Goal: Information Seeking & Learning: Learn about a topic

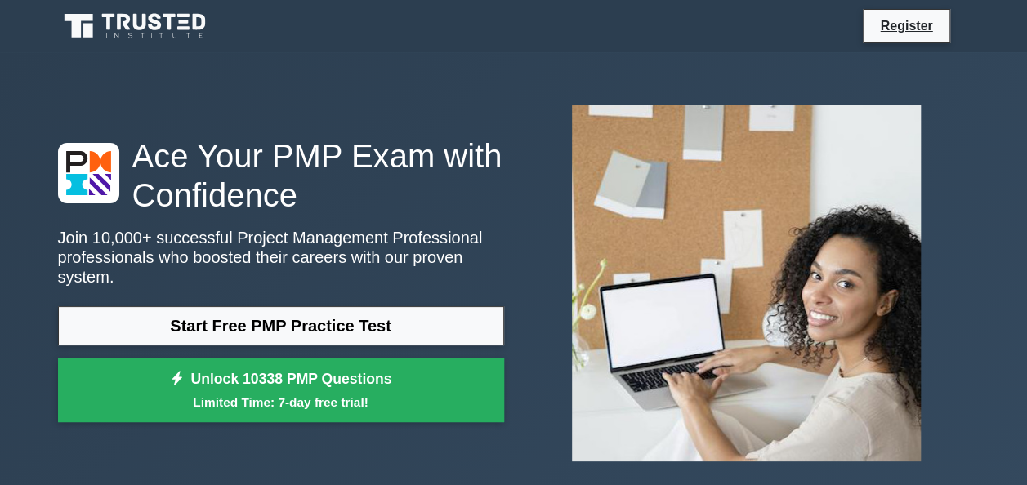
click at [365, 317] on link "Start Free PMP Practice Test" at bounding box center [281, 325] width 446 height 39
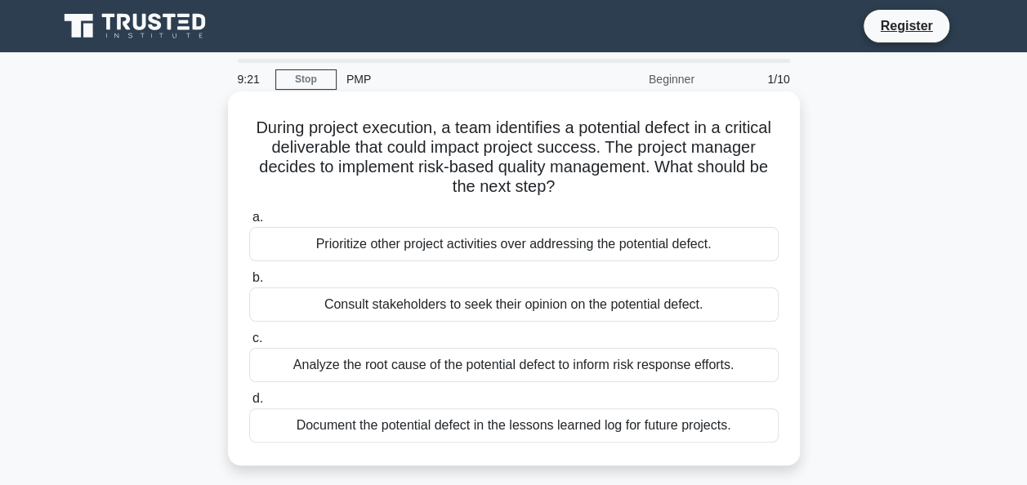
click at [525, 243] on div "Prioritize other project activities over addressing the potential defect." at bounding box center [513, 244] width 529 height 34
click at [249, 223] on input "a. Prioritize other project activities over addressing the potential defect." at bounding box center [249, 217] width 0 height 11
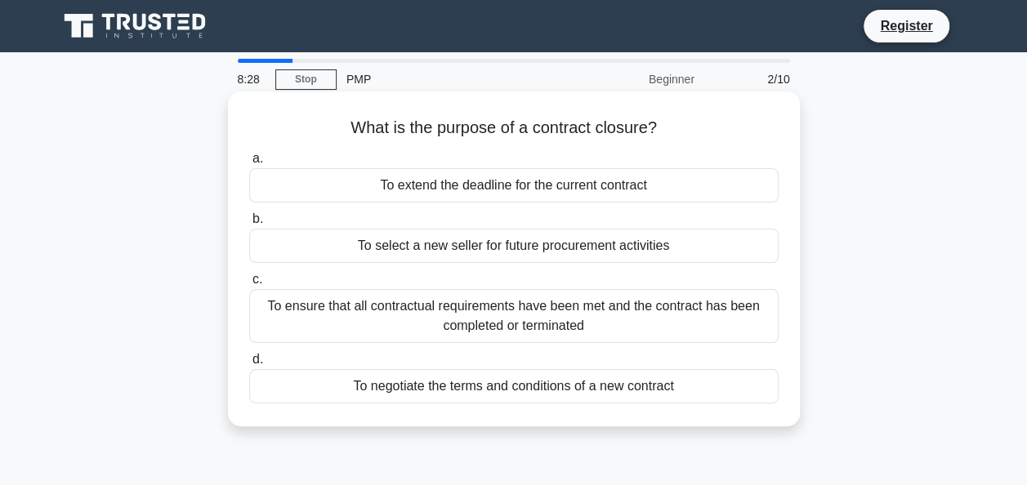
click at [560, 327] on div "To ensure that all contractual requirements have been met and the contract has …" at bounding box center [513, 316] width 529 height 54
click at [249, 285] on input "c. To ensure that all contractual requirements have been met and the contract h…" at bounding box center [249, 280] width 0 height 11
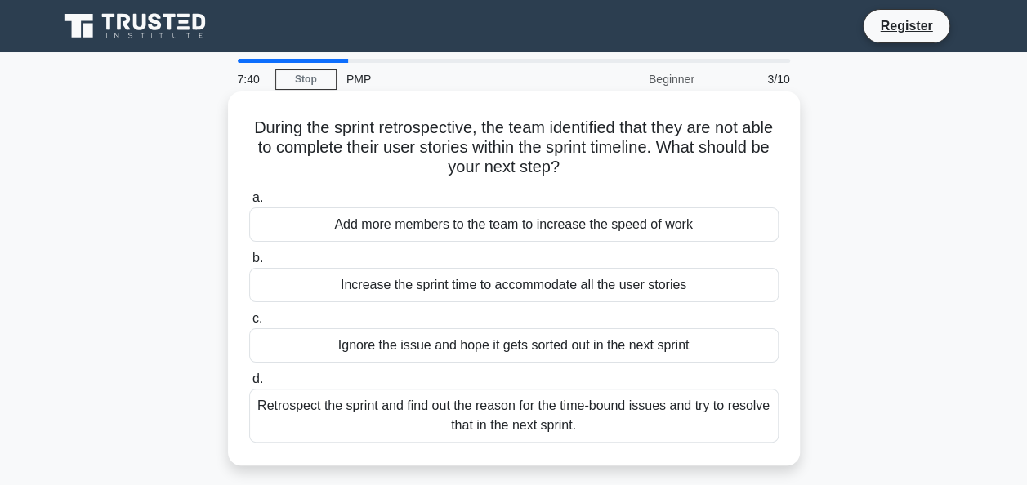
click at [616, 228] on div "Add more members to the team to increase the speed of work" at bounding box center [513, 225] width 529 height 34
click at [249, 203] on input "a. Add more members to the team to increase the speed of work" at bounding box center [249, 198] width 0 height 11
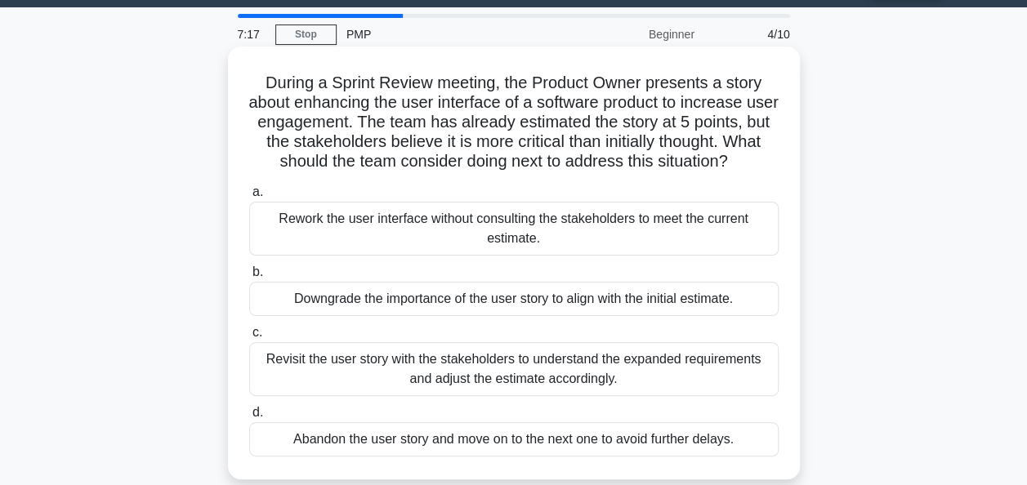
scroll to position [82, 0]
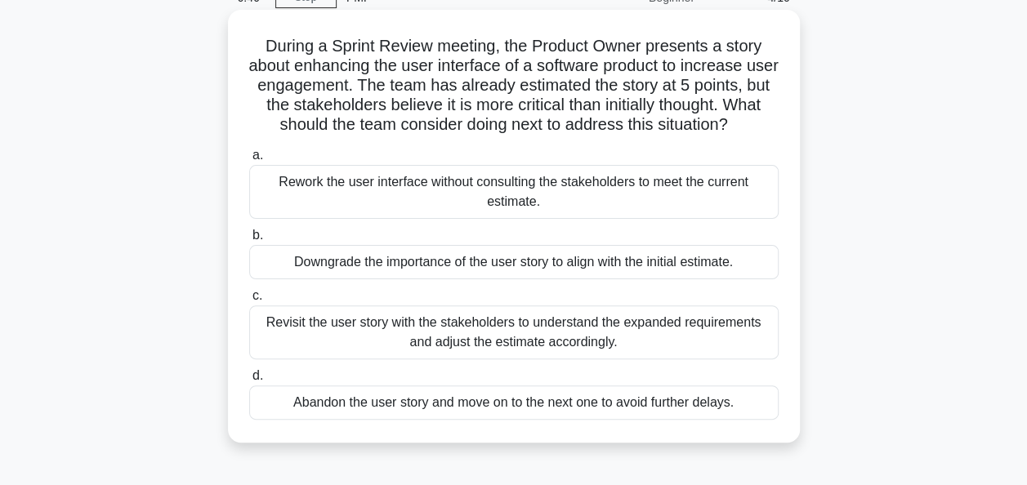
click at [534, 345] on div "Revisit the user story with the stakeholders to understand the expanded require…" at bounding box center [513, 333] width 529 height 54
click at [249, 301] on input "c. Revisit the user story with the stakeholders to understand the expanded requ…" at bounding box center [249, 296] width 0 height 11
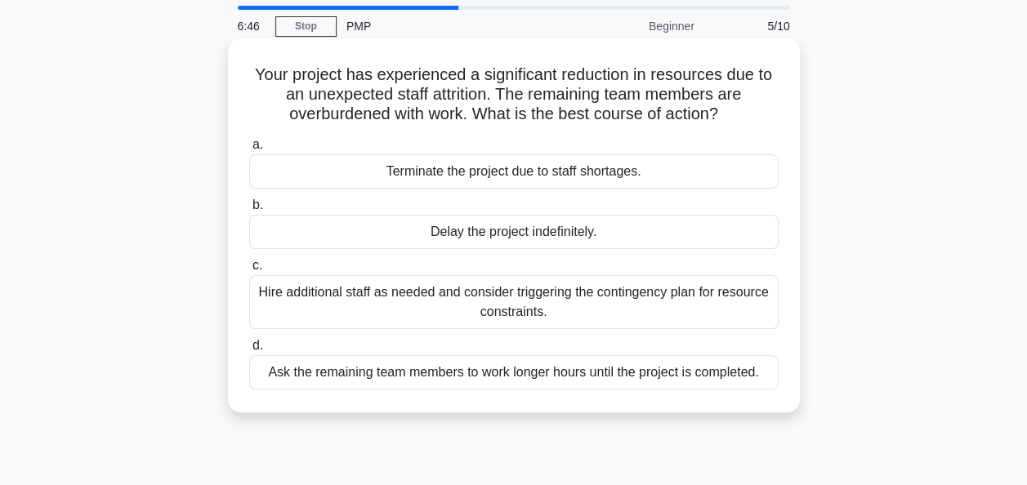
scroll to position [0, 0]
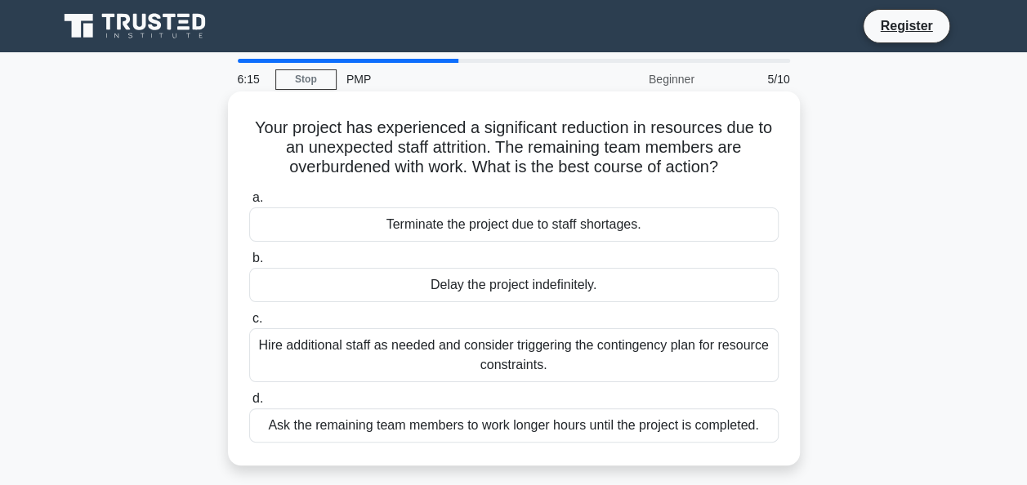
click at [509, 359] on div "Hire additional staff as needed and consider triggering the contingency plan fo…" at bounding box center [513, 355] width 529 height 54
click at [249, 324] on input "c. Hire additional staff as needed and consider triggering the contingency plan…" at bounding box center [249, 319] width 0 height 11
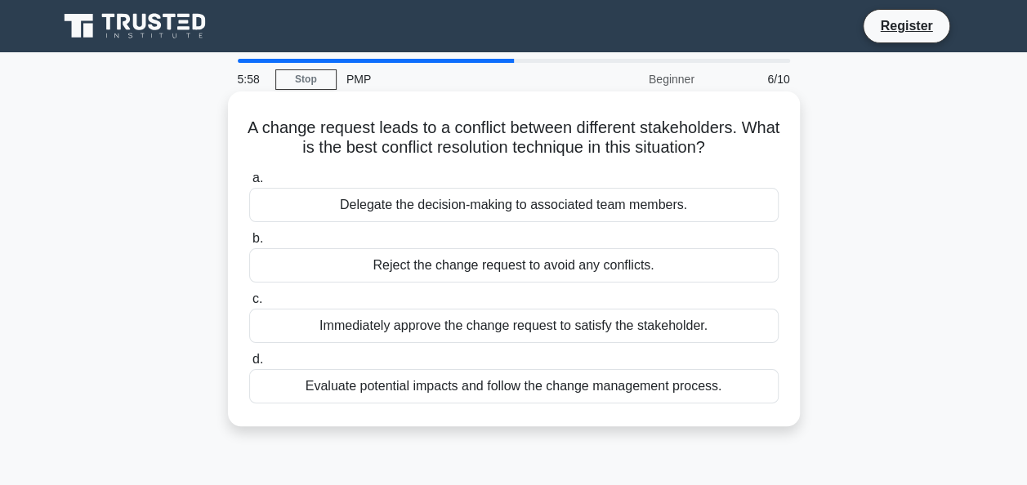
click at [528, 399] on div "Evaluate potential impacts and follow the change management process." at bounding box center [513, 386] width 529 height 34
click at [249, 365] on input "d. Evaluate potential impacts and follow the change management process." at bounding box center [249, 360] width 0 height 11
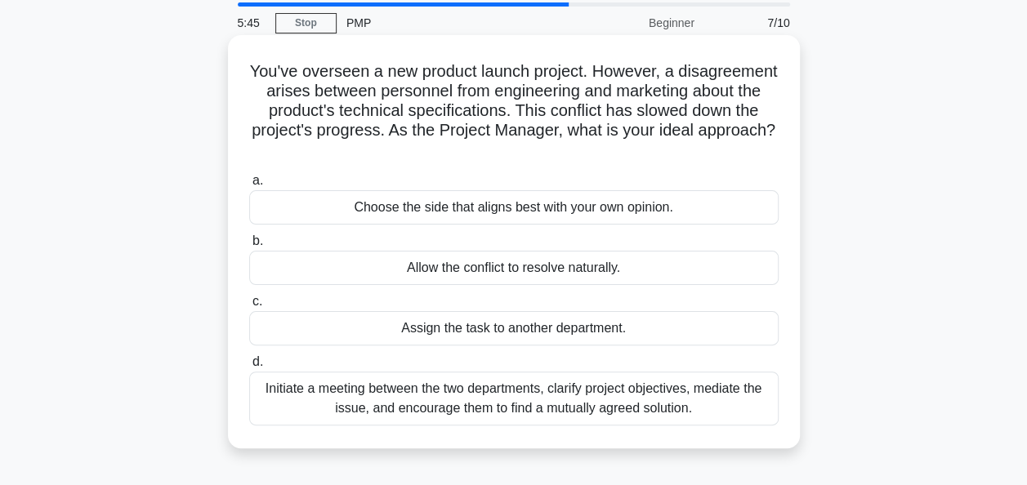
scroll to position [82, 0]
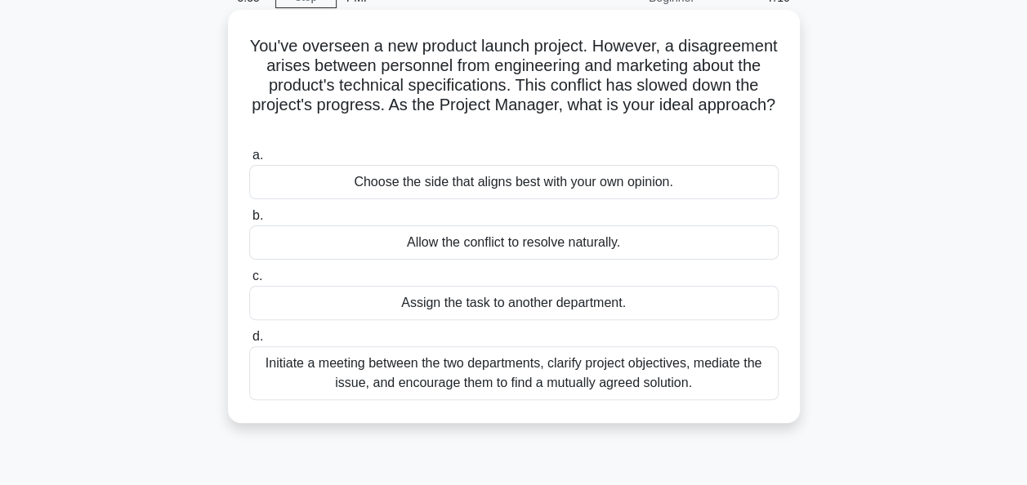
click at [480, 374] on div "Initiate a meeting between the two departments, clarify project objectives, med…" at bounding box center [513, 373] width 529 height 54
click at [249, 342] on input "d. Initiate a meeting between the two departments, clarify project objectives, …" at bounding box center [249, 337] width 0 height 11
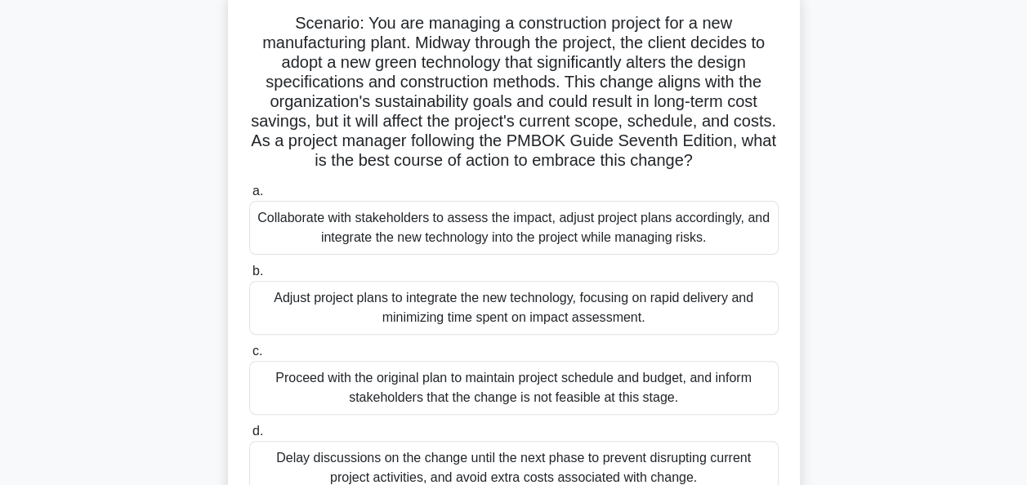
scroll to position [163, 0]
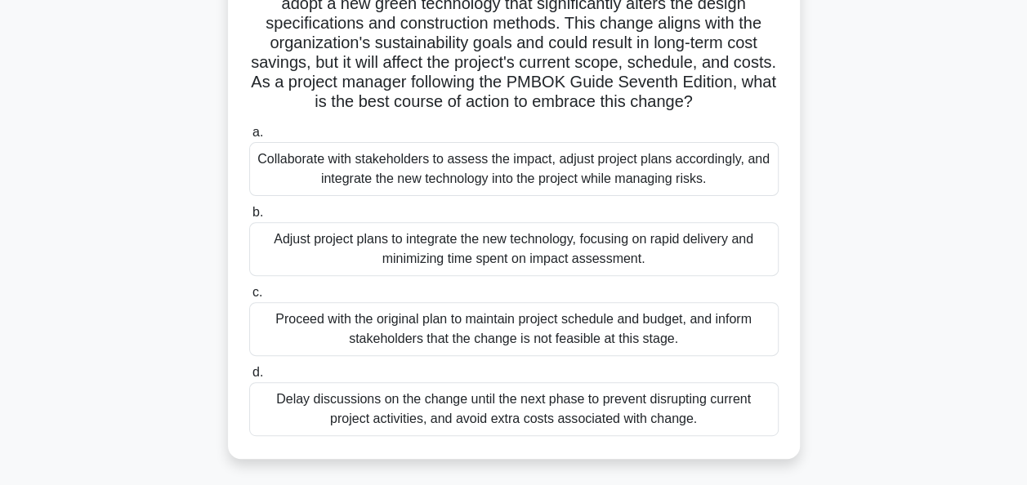
click at [575, 247] on div "Adjust project plans to integrate the new technology, focusing on rapid deliver…" at bounding box center [513, 249] width 529 height 54
click at [249, 218] on input "b. Adjust project plans to integrate the new technology, focusing on rapid deli…" at bounding box center [249, 213] width 0 height 11
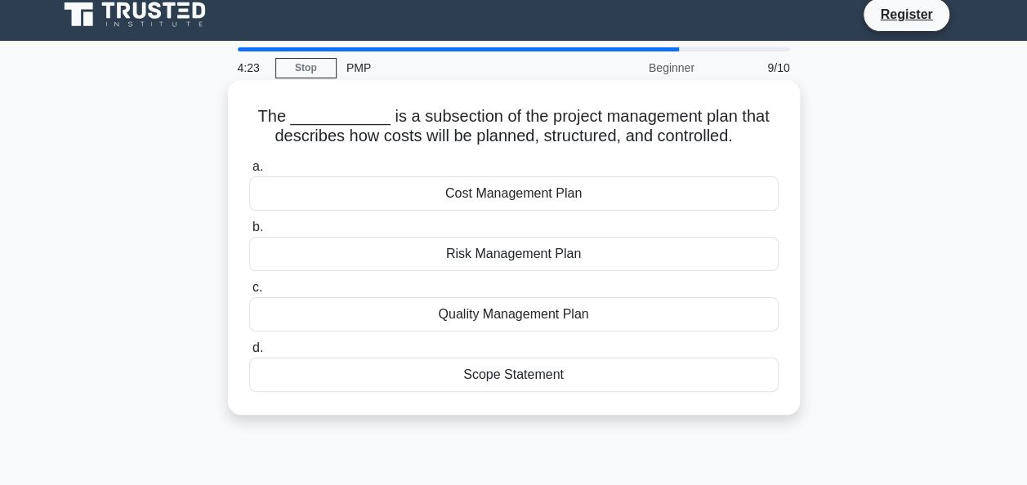
scroll to position [0, 0]
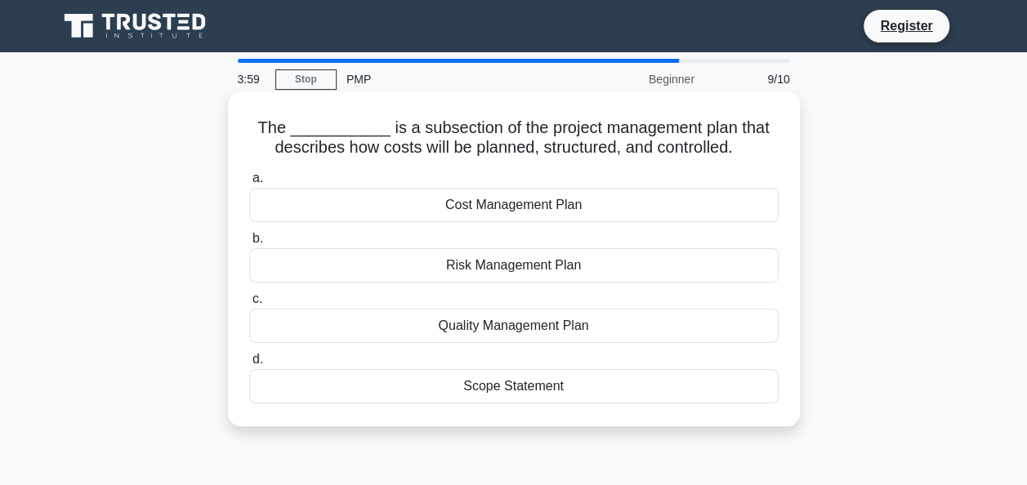
click at [564, 203] on div "Cost Management Plan" at bounding box center [513, 205] width 529 height 34
click at [249, 184] on input "a. Cost Management Plan" at bounding box center [249, 178] width 0 height 11
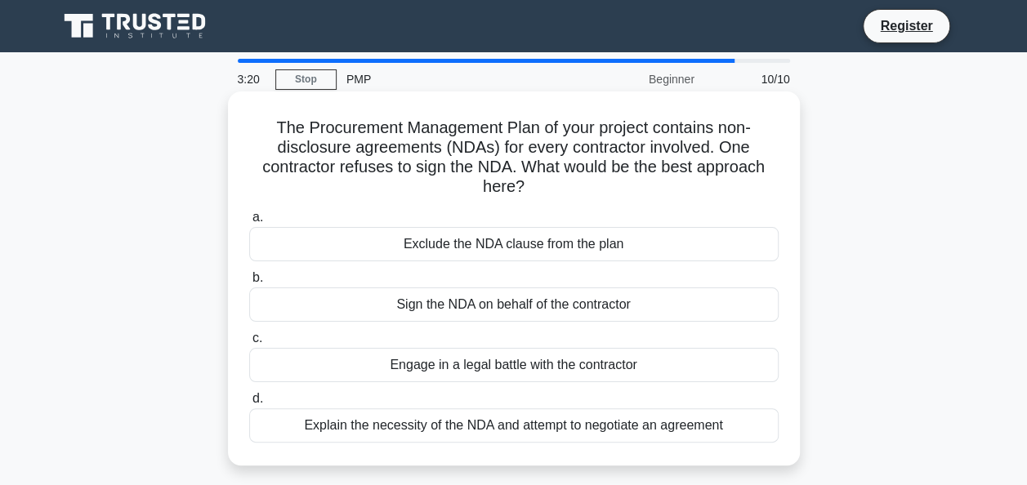
click at [407, 427] on div "Explain the necessity of the NDA and attempt to negotiate an agreement" at bounding box center [513, 426] width 529 height 34
click at [249, 404] on input "d. Explain the necessity of the NDA and attempt to negotiate an agreement" at bounding box center [249, 399] width 0 height 11
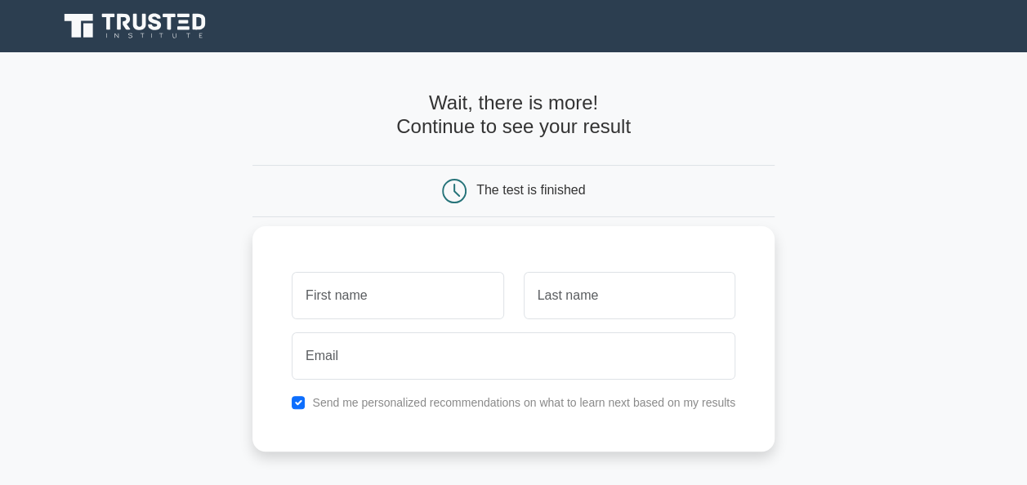
click at [402, 305] on input "text" at bounding box center [398, 295] width 212 height 47
type input "mohammad"
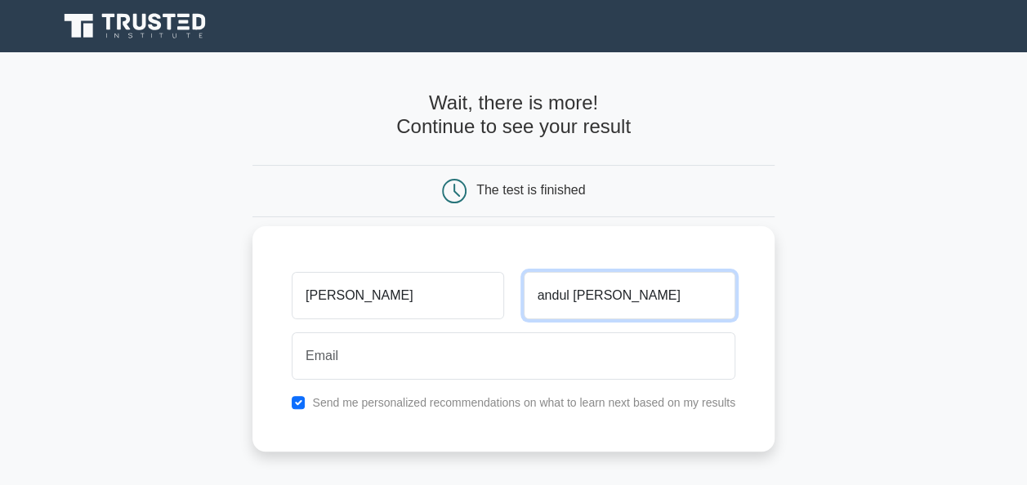
type input "andul mubasheer"
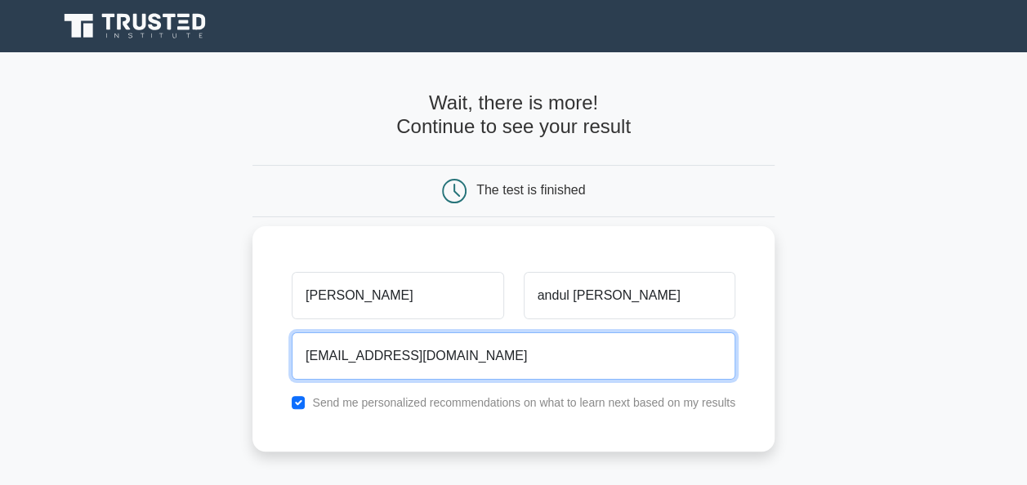
type input "imansari22@gmail.com"
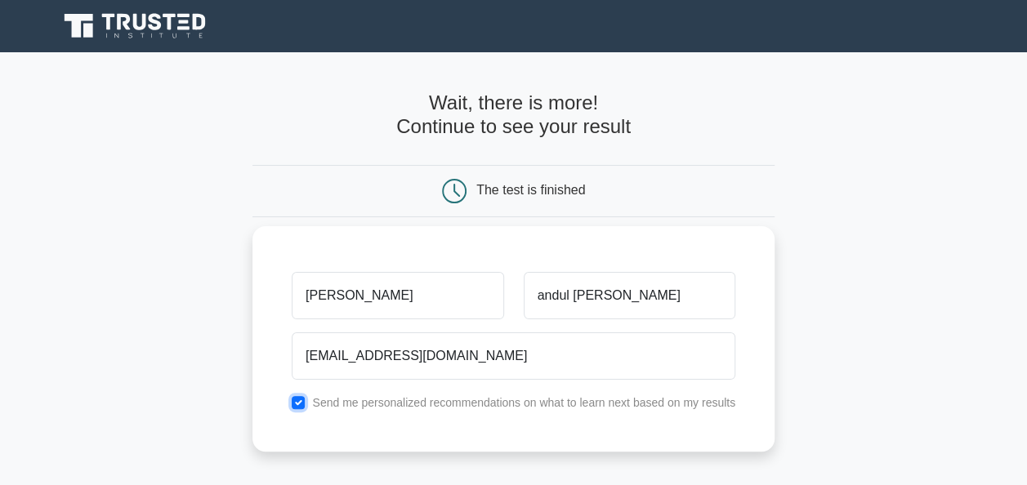
click at [299, 400] on input "checkbox" at bounding box center [298, 402] width 13 height 13
checkbox input "false"
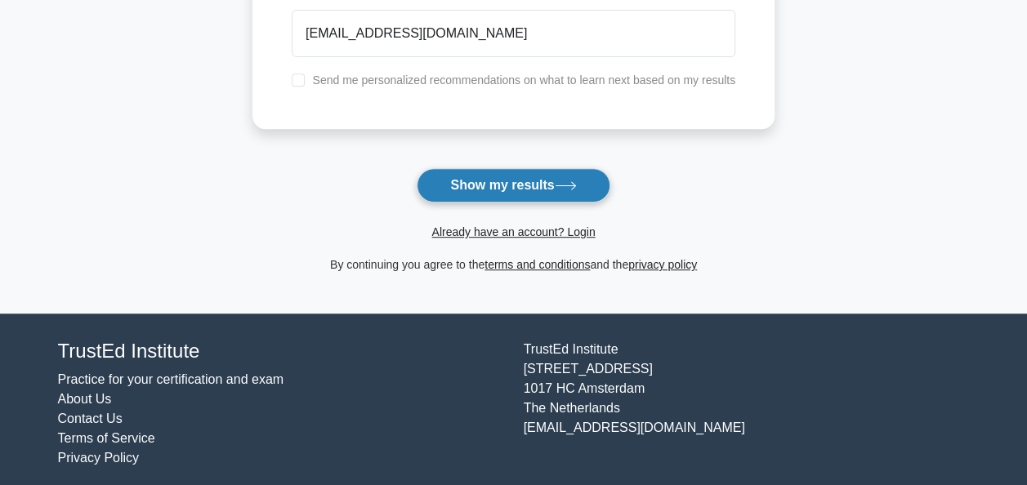
click at [532, 188] on button "Show my results" at bounding box center [513, 185] width 193 height 34
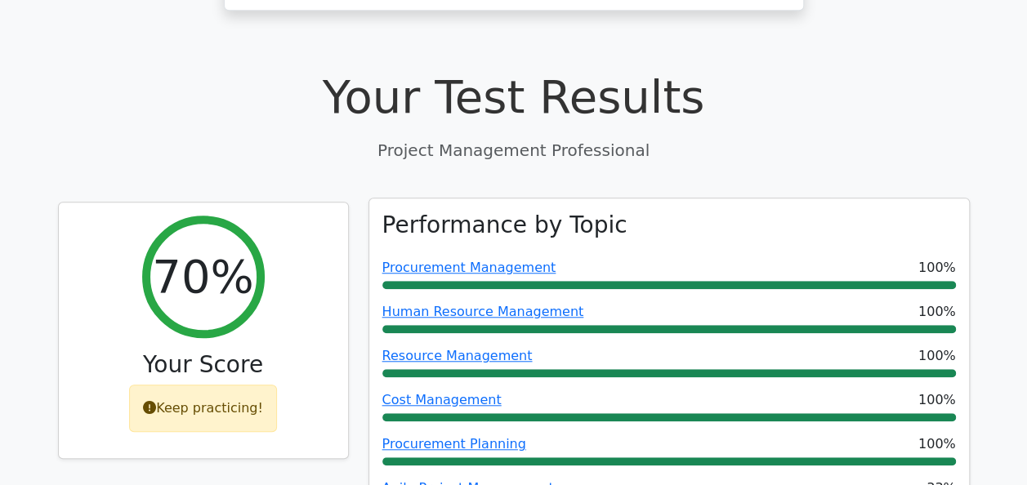
scroll to position [654, 0]
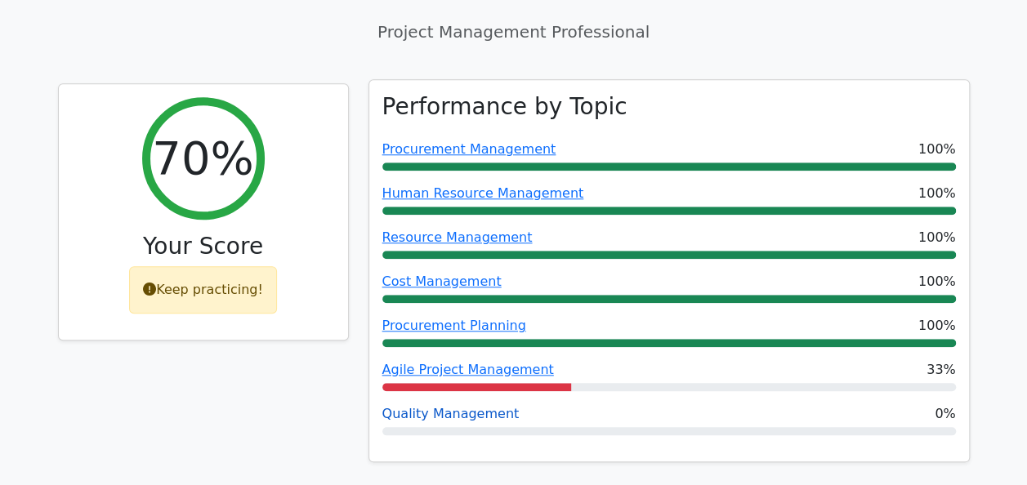
click at [495, 406] on link "Quality Management" at bounding box center [450, 414] width 137 height 16
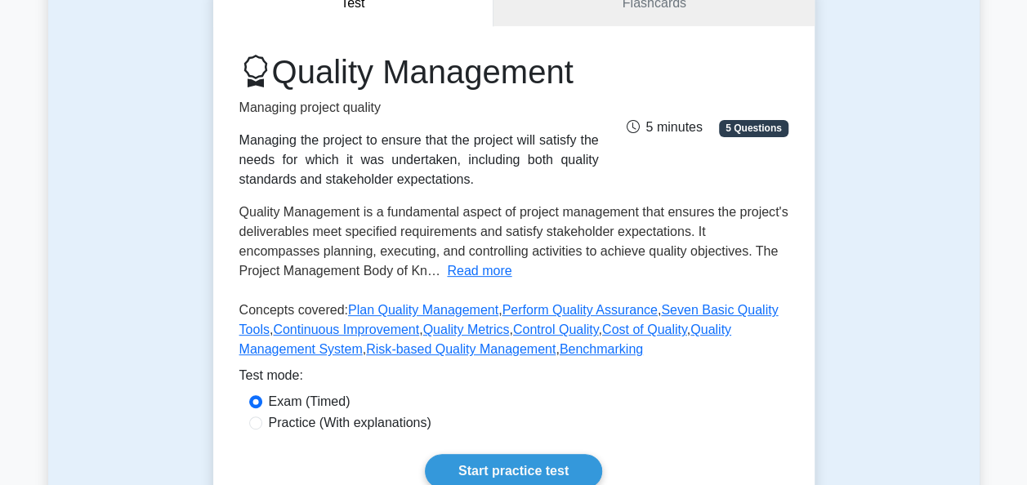
scroll to position [245, 0]
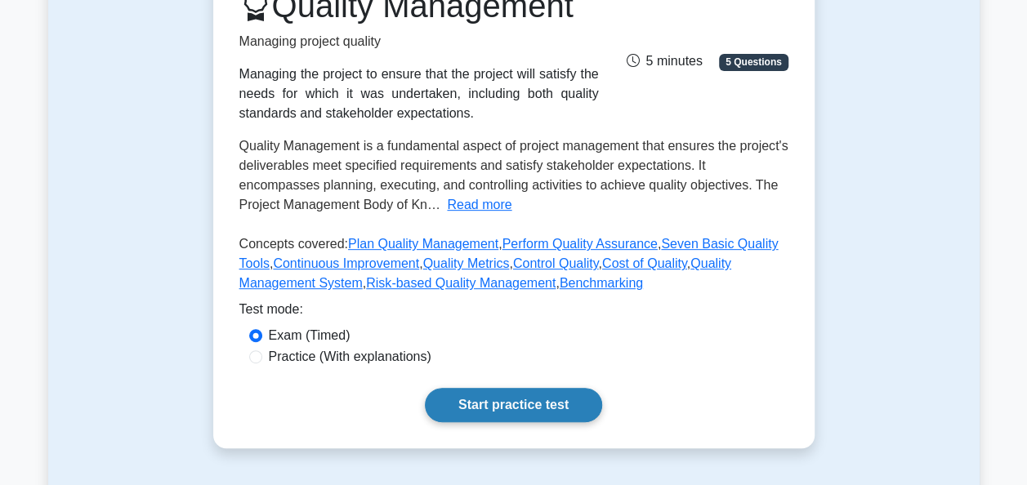
click at [526, 397] on link "Start practice test" at bounding box center [513, 405] width 177 height 34
